Goal: Check status: Check status

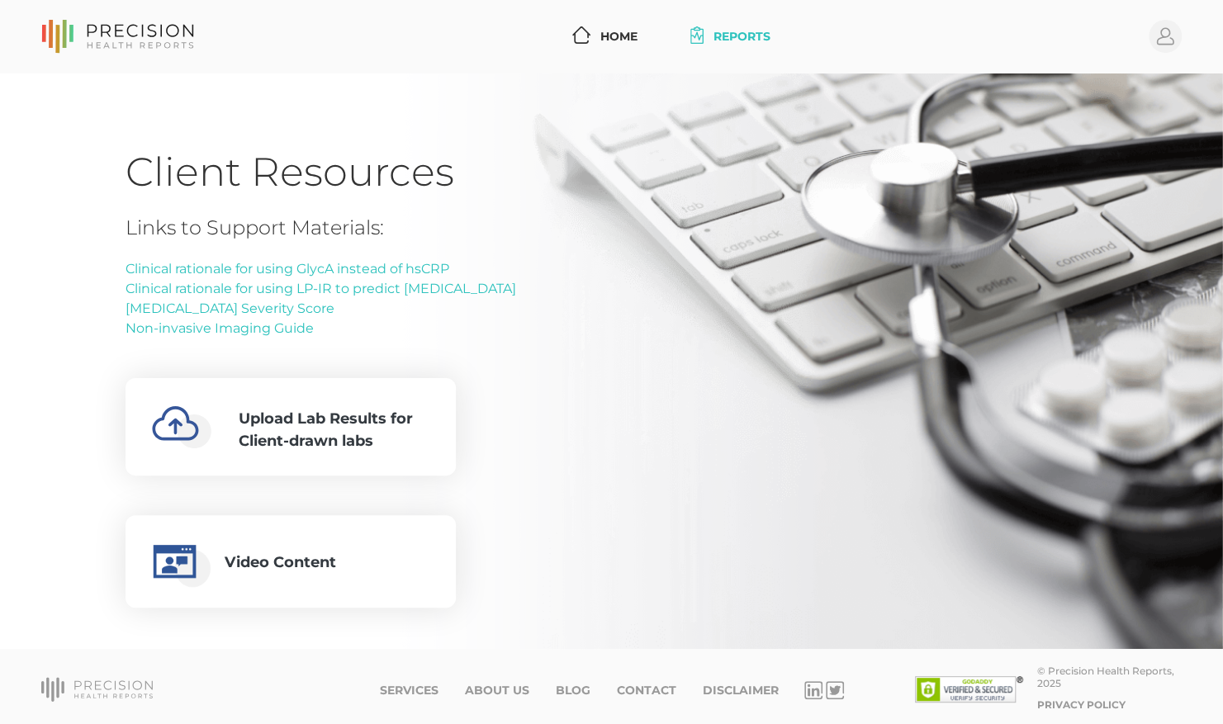
click at [748, 40] on link "Reports" at bounding box center [730, 36] width 93 height 31
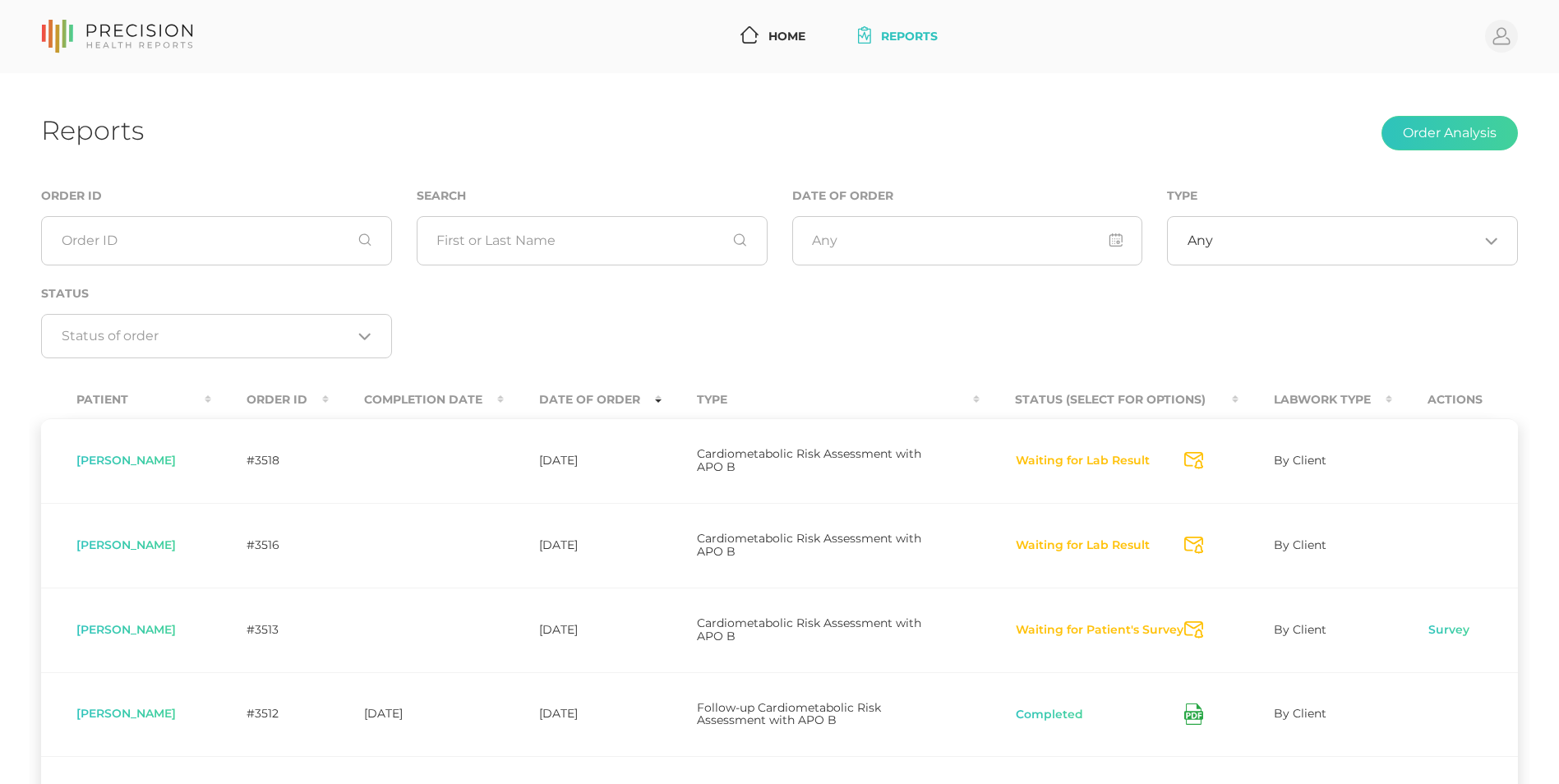
click at [917, 40] on link "Reports" at bounding box center [897, 36] width 93 height 31
click at [766, 40] on link "Home" at bounding box center [773, 36] width 78 height 31
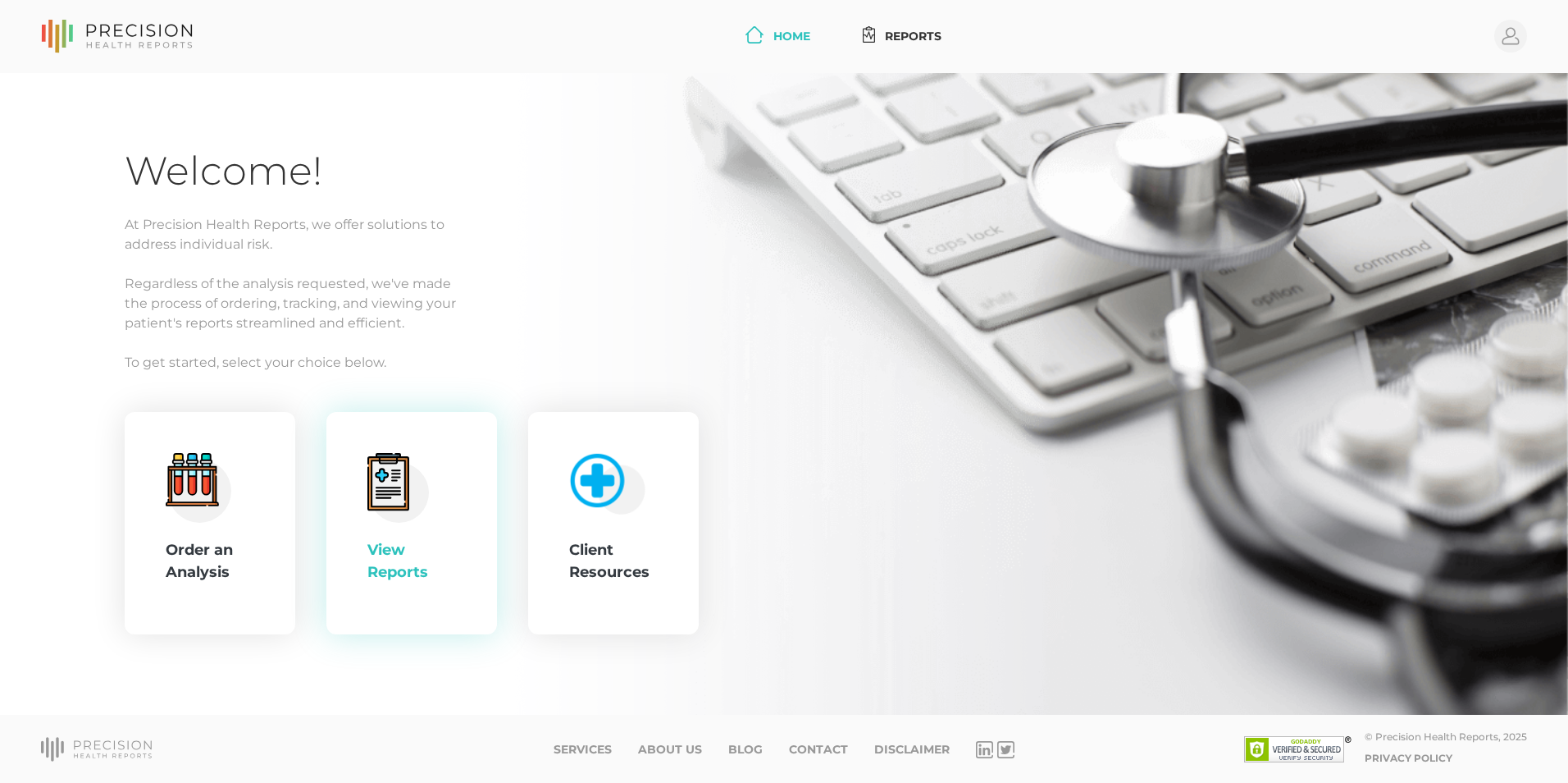
click at [433, 552] on div "View Reports" at bounding box center [411, 560] width 88 height 45
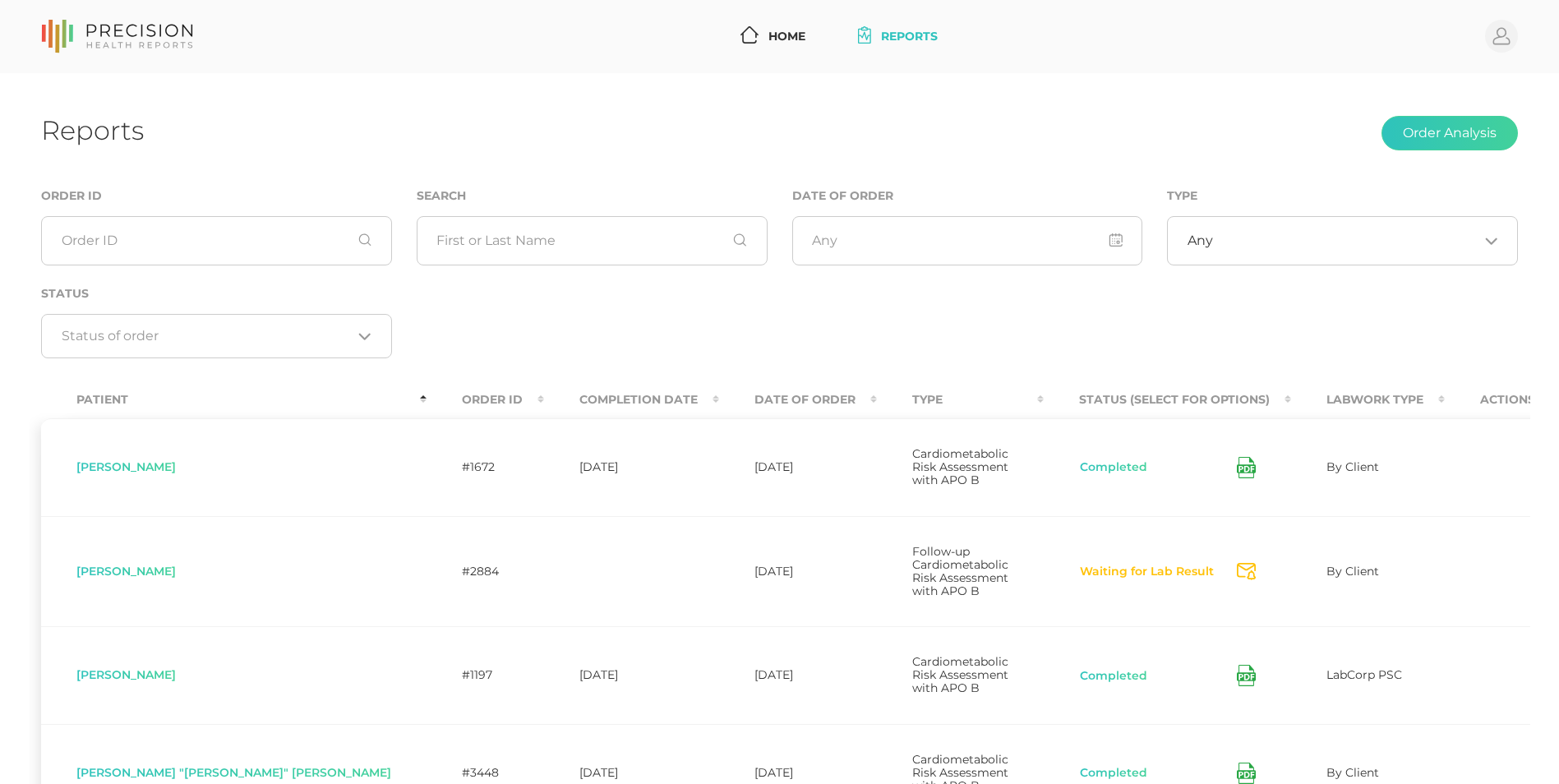
click at [719, 408] on th "Date Of Order" at bounding box center [797, 399] width 158 height 37
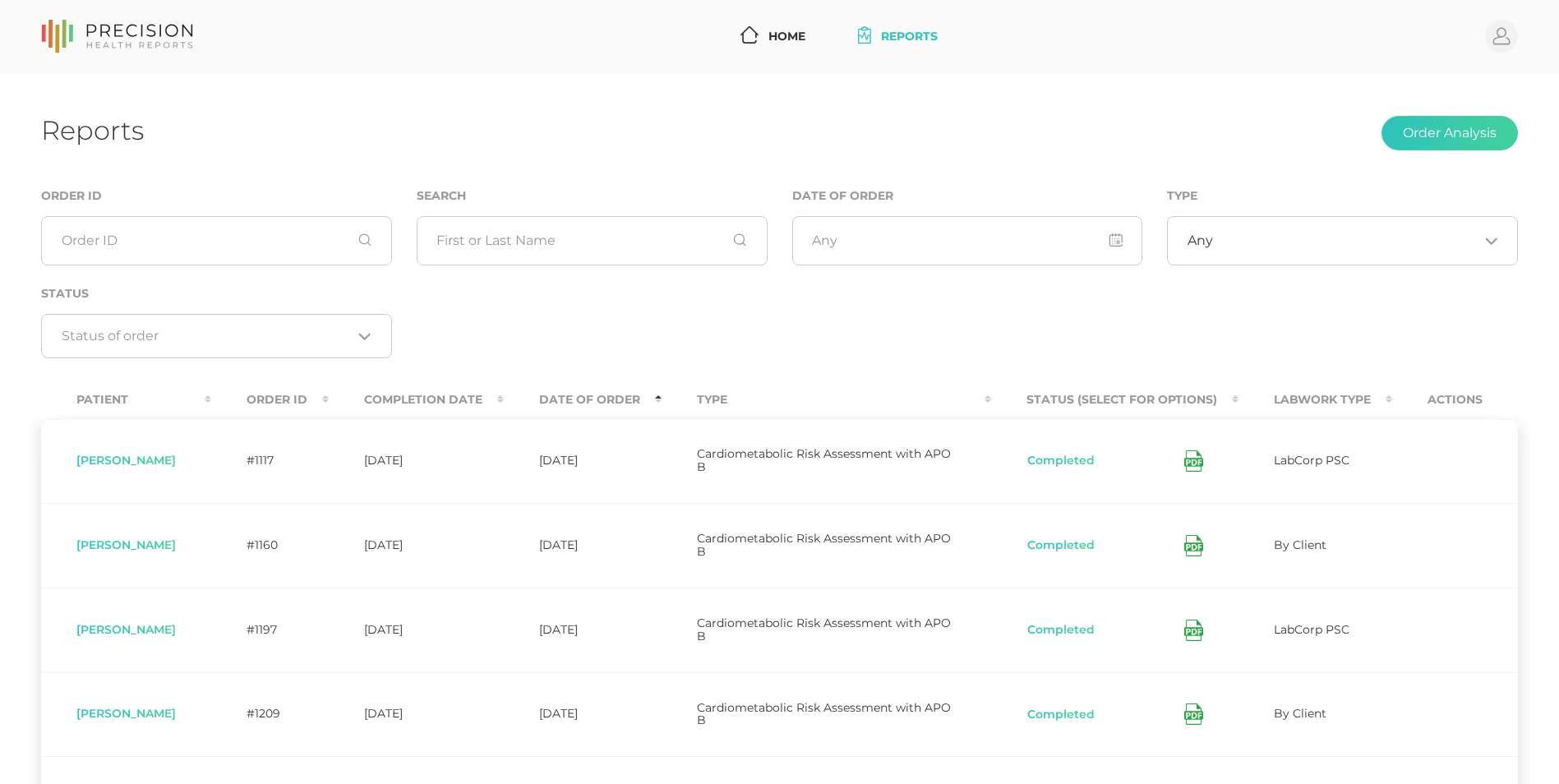
click at [631, 393] on th "Date Of Order" at bounding box center [582, 399] width 158 height 37
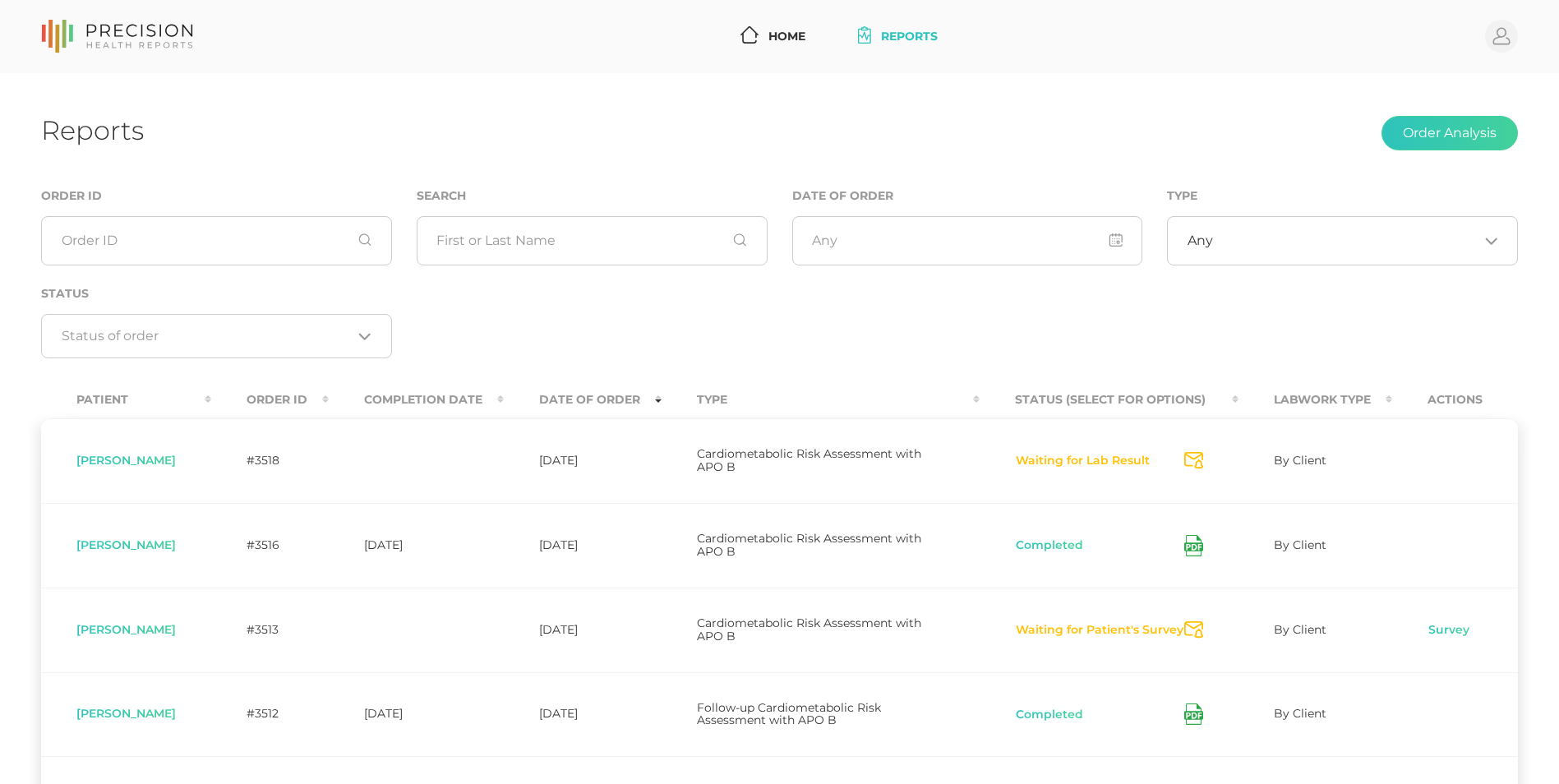
click at [1200, 540] on icon at bounding box center [1194, 544] width 19 height 21
